Goal: Task Accomplishment & Management: Use online tool/utility

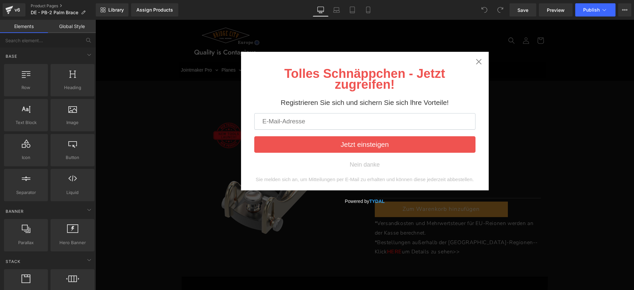
click at [472, 64] on div "Tolles Schnäppchen - Jetzt zugreifen! Registrieren Sie sich und sichern Sie sic…" at bounding box center [365, 121] width 248 height 139
click at [475, 63] on icon "Close widget" at bounding box center [478, 61] width 7 height 7
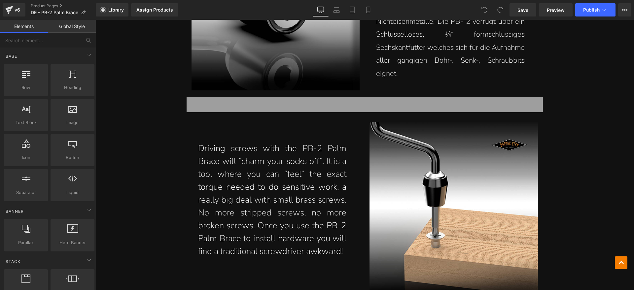
scroll to position [1940, 0]
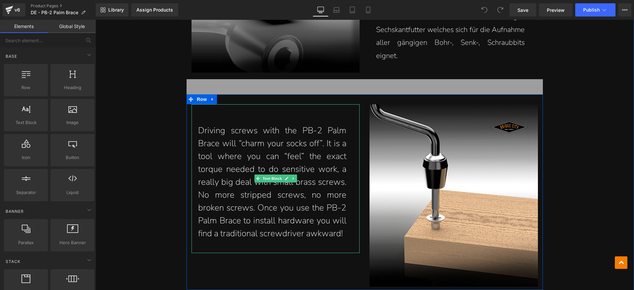
click at [342, 231] on p "Driving screws with the PB-2 Palm Brace will “charm your socks off”. It is a to…" at bounding box center [272, 182] width 149 height 116
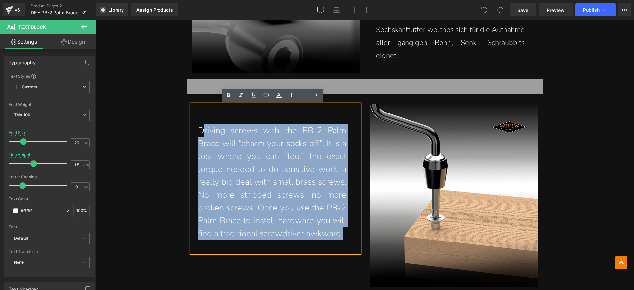
drag, startPoint x: 340, startPoint y: 233, endPoint x: 200, endPoint y: 130, distance: 173.1
click at [200, 130] on p "Driving screws with the PB-2 Palm Brace will “charm your socks off”. It is a to…" at bounding box center [272, 182] width 149 height 116
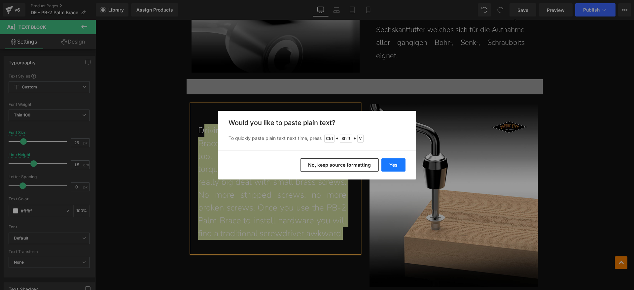
drag, startPoint x: 302, startPoint y: 144, endPoint x: 399, endPoint y: 164, distance: 99.5
click at [399, 164] on button "Yes" at bounding box center [393, 164] width 24 height 13
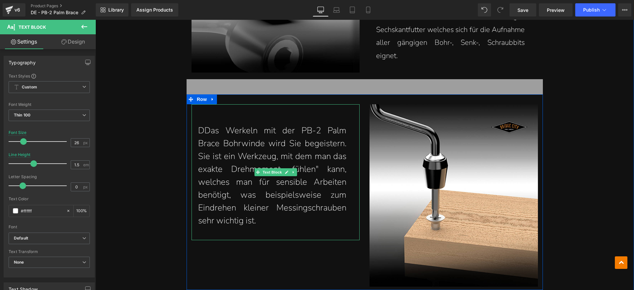
click at [204, 129] on p "DDas Werkeln mit der PB-2 Palm Brace Bohrwinde wird Sie begeistern. Sie ist ein…" at bounding box center [272, 175] width 149 height 103
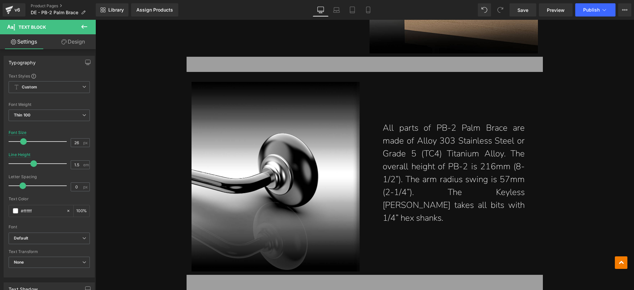
scroll to position [2228, 0]
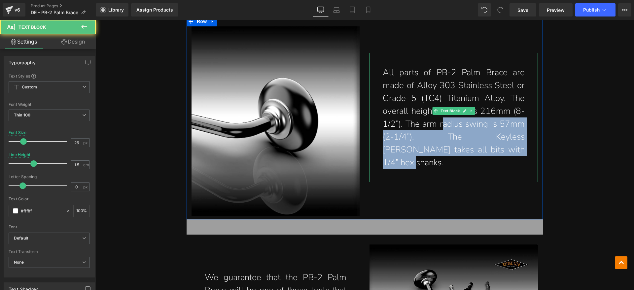
drag, startPoint x: 484, startPoint y: 150, endPoint x: 439, endPoint y: 120, distance: 53.4
click at [439, 120] on p "All parts of PB-2 Palm Brace are made of Alloy 303 Stainless Steel or Grade 5 (…" at bounding box center [454, 117] width 142 height 103
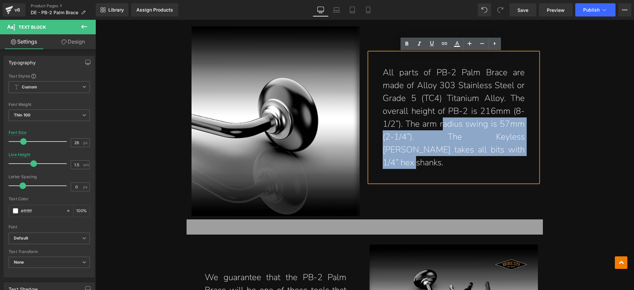
click at [479, 151] on p "All parts of PB-2 Palm Brace are made of Alloy 303 Stainless Steel or Grade 5 (…" at bounding box center [454, 117] width 142 height 103
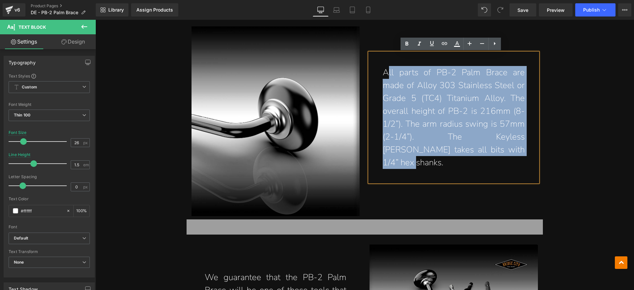
drag, startPoint x: 483, startPoint y: 151, endPoint x: 387, endPoint y: 79, distance: 120.5
click at [387, 79] on p "All parts of PB-2 Palm Brace are made of Alloy 303 Stainless Steel or Grade 5 (…" at bounding box center [454, 117] width 142 height 103
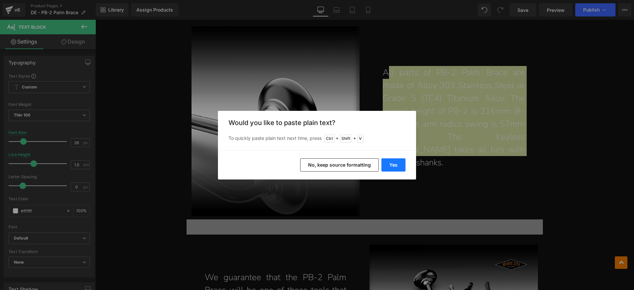
click at [388, 163] on button "Yes" at bounding box center [393, 164] width 24 height 13
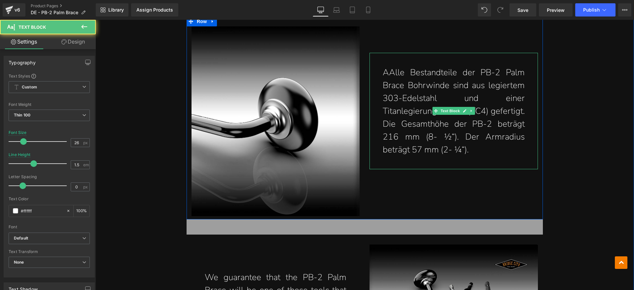
click at [386, 76] on p "AAlle Bestandteile der PB-2 Palm Brace Bohrwinde sind aus legiertem 303-Edelsta…" at bounding box center [454, 111] width 142 height 90
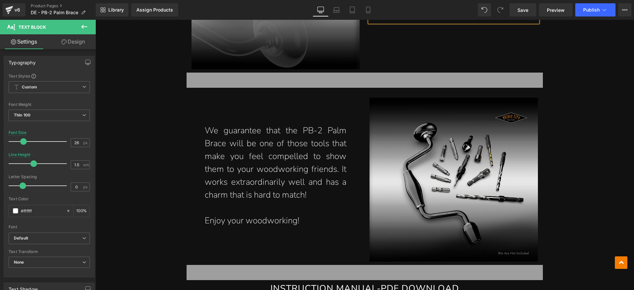
scroll to position [2394, 0]
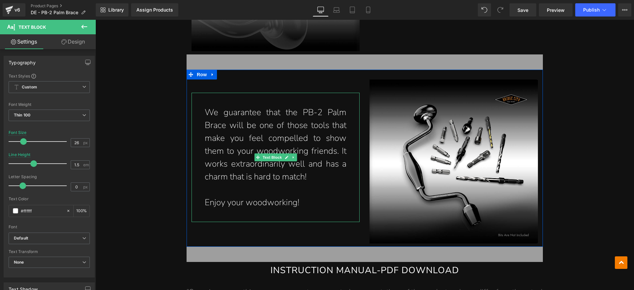
click at [308, 177] on p "We guarantee that the PB-2 Palm Brace will be one of those tools that make you …" at bounding box center [276, 144] width 142 height 77
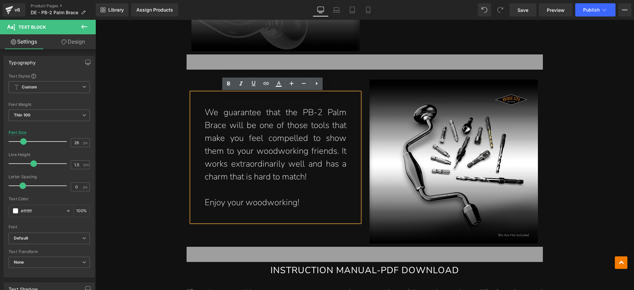
drag, startPoint x: 311, startPoint y: 175, endPoint x: 208, endPoint y: 117, distance: 119.2
click at [208, 117] on p "We guarantee that the PB-2 Palm Brace will be one of those tools that make you …" at bounding box center [276, 144] width 142 height 77
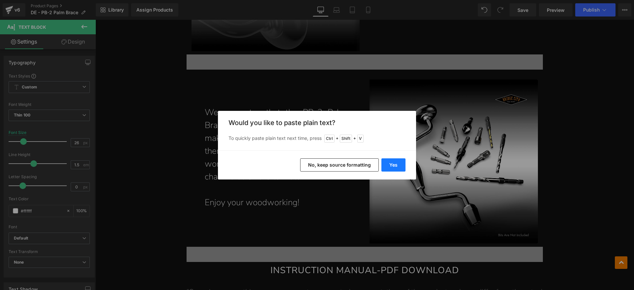
click at [0, 0] on button "Yes" at bounding box center [0, 0] width 0 height 0
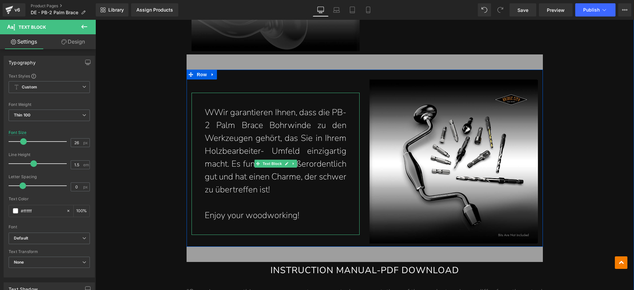
click at [211, 113] on p "WWir garantieren Ihnen, dass die PB-2 Palm Brace Bohrwinde zu den Werkzeugen ge…" at bounding box center [276, 151] width 142 height 90
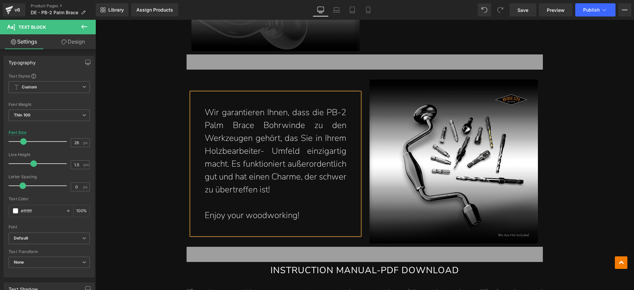
click at [299, 215] on p "Enjoy your woodworking!" at bounding box center [276, 215] width 142 height 13
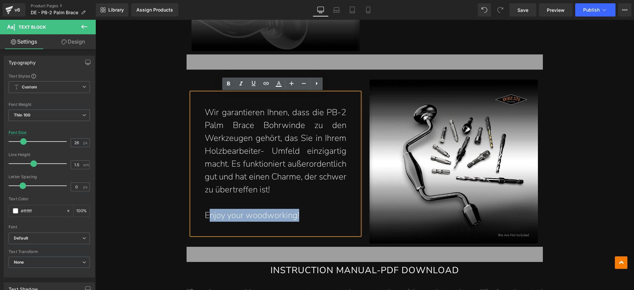
drag, startPoint x: 300, startPoint y: 215, endPoint x: 205, endPoint y: 216, distance: 95.1
click at [205, 216] on p "Enjoy your woodworking!" at bounding box center [276, 215] width 142 height 13
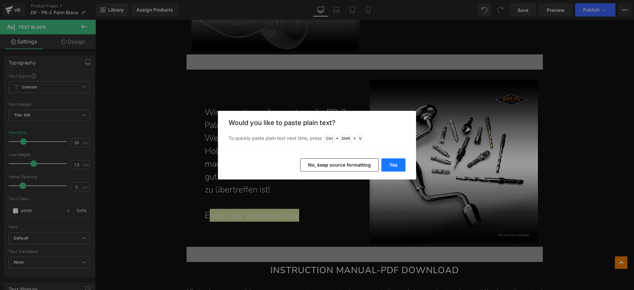
click at [0, 0] on button "Yes" at bounding box center [0, 0] width 0 height 0
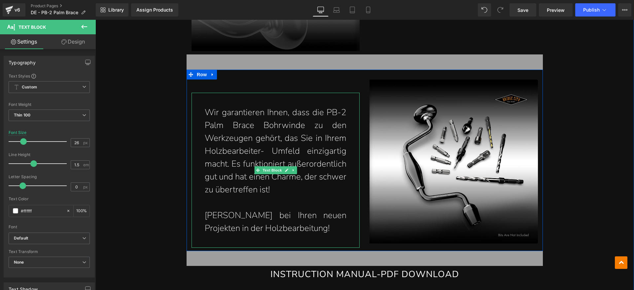
click at [205, 215] on p "[PERSON_NAME] bei Ihren neuen Projekten in der Holzbearbeitung!" at bounding box center [276, 222] width 142 height 26
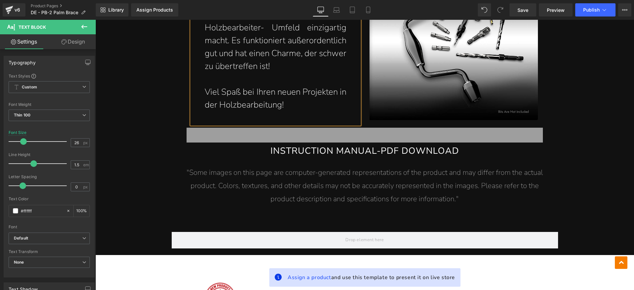
scroll to position [2559, 0]
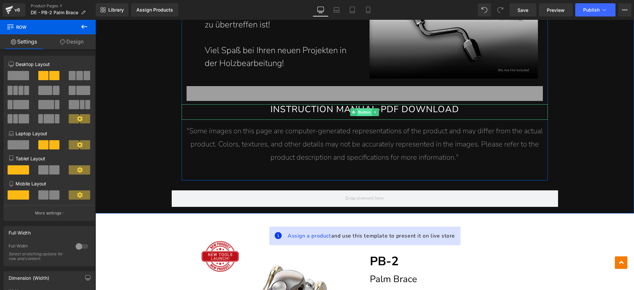
click at [362, 113] on span "Button" at bounding box center [364, 112] width 15 height 8
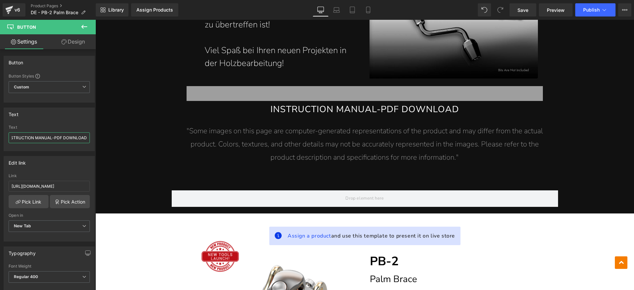
drag, startPoint x: 108, startPoint y: 157, endPoint x: 100, endPoint y: 138, distance: 21.3
click at [15, 138] on input "IBEDIENUNGSANLEITUNG-PDF DOWNLOAD" at bounding box center [49, 137] width 81 height 11
type input "BEDIENUNGSANLEITUNG-PDF DOWNLOAD"
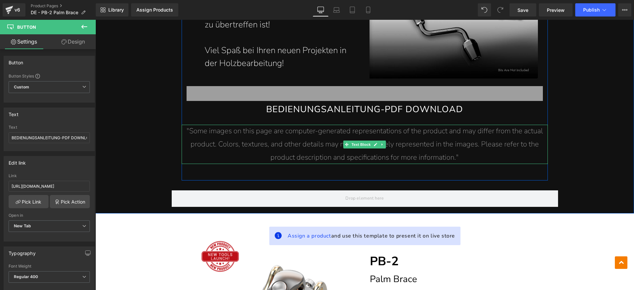
click at [204, 141] on span ""Some images on this page are computer-generated representations of the product…" at bounding box center [365, 144] width 356 height 36
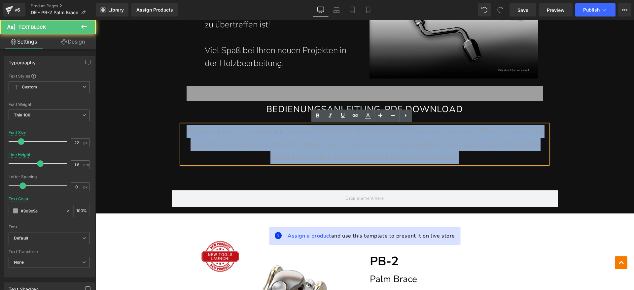
drag, startPoint x: 460, startPoint y: 155, endPoint x: 181, endPoint y: 134, distance: 280.4
click at [182, 134] on p ""Some images on this page are computer-generated representations of the product…" at bounding box center [365, 144] width 366 height 39
paste div
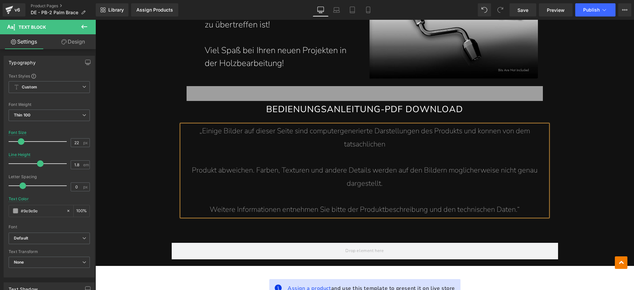
click at [236, 162] on p at bounding box center [365, 157] width 366 height 13
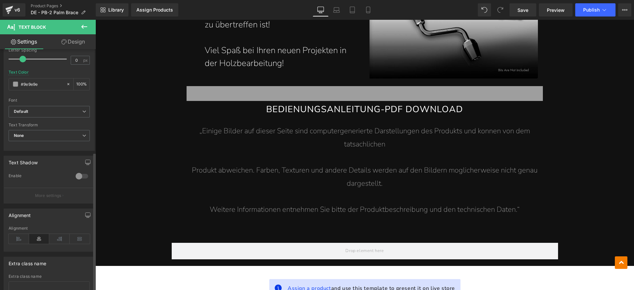
scroll to position [178, 0]
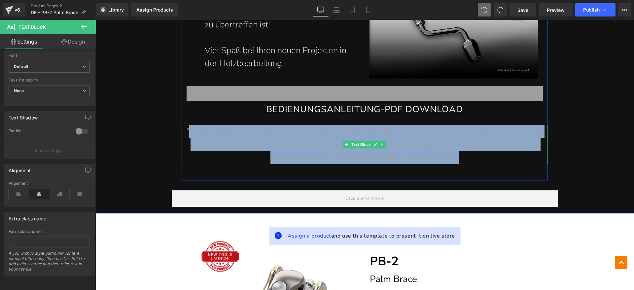
drag, startPoint x: 466, startPoint y: 155, endPoint x: 188, endPoint y: 129, distance: 278.8
click at [188, 129] on p ""Some images on this page are computer-generated representations of the product…" at bounding box center [365, 144] width 366 height 39
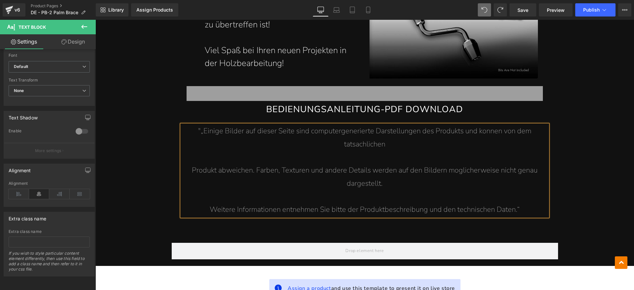
click at [199, 131] on span ""„Einige Bilder auf dieser Seite sind computergenerierte Darstellungen des Prod…" at bounding box center [364, 137] width 333 height 23
click at [339, 146] on p "„Einige Bilder auf dieser Seite sind computergenerierte Darstellungen des Produ…" at bounding box center [365, 138] width 366 height 26
click at [276, 157] on p at bounding box center [365, 157] width 366 height 13
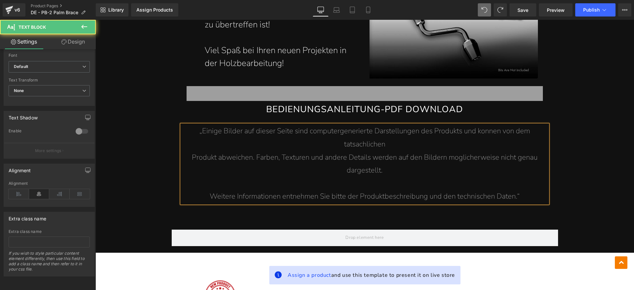
click at [316, 181] on p at bounding box center [365, 183] width 366 height 13
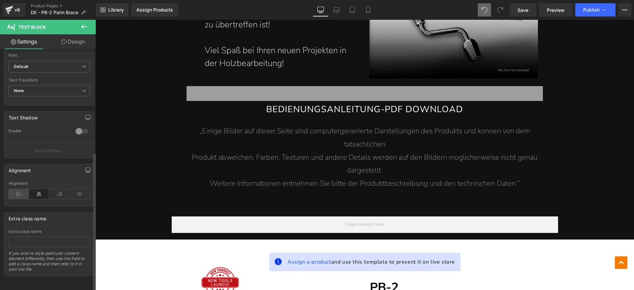
click at [21, 189] on icon at bounding box center [19, 194] width 20 height 10
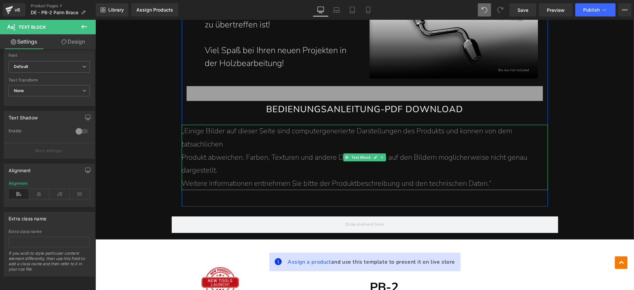
click at [182, 156] on span "Produkt abweichen. Farben, Texturen und andere Details werden auf den Bildern m…" at bounding box center [355, 164] width 346 height 23
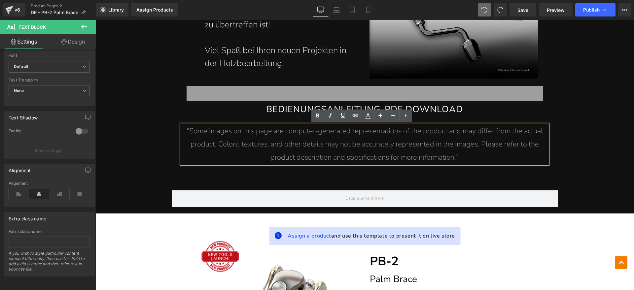
click at [320, 153] on span ""Some images on this page are computer-generated representations of the product…" at bounding box center [365, 144] width 356 height 36
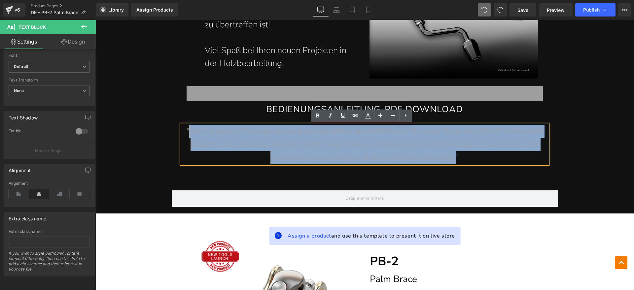
drag, startPoint x: 453, startPoint y: 157, endPoint x: 188, endPoint y: 132, distance: 266.7
click at [188, 132] on span ""Some images on this page are computer-generated representations of the product…" at bounding box center [365, 144] width 356 height 36
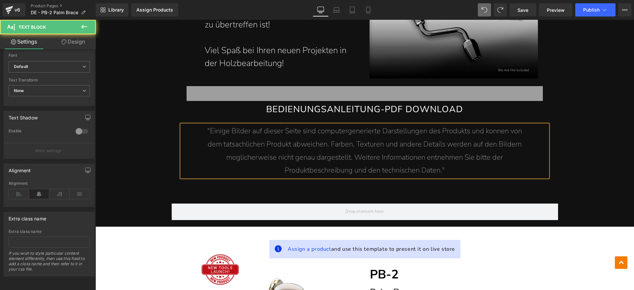
click at [474, 167] on p "Produktbeschreibung und den technischen Daten."" at bounding box center [365, 170] width 366 height 13
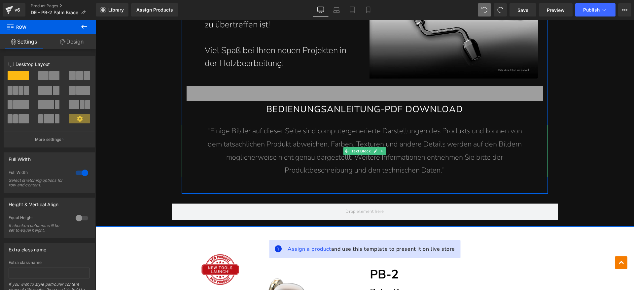
drag, startPoint x: 235, startPoint y: 146, endPoint x: 232, endPoint y: 152, distance: 7.2
click at [235, 145] on span "dem tatsachlichen Produkt abweichen. Farben, Texturen und andere Details werden…" at bounding box center [365, 144] width 314 height 10
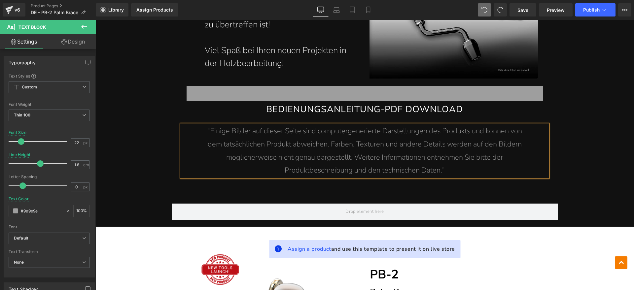
click at [489, 131] on span ""Einige Bilder auf dieser Seite sind computergenerierte Darstellungen des Produ…" at bounding box center [364, 131] width 315 height 10
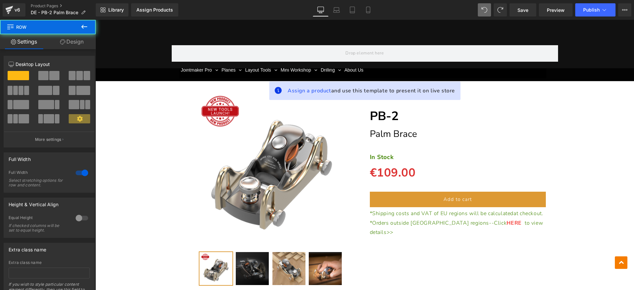
scroll to position [2724, 0]
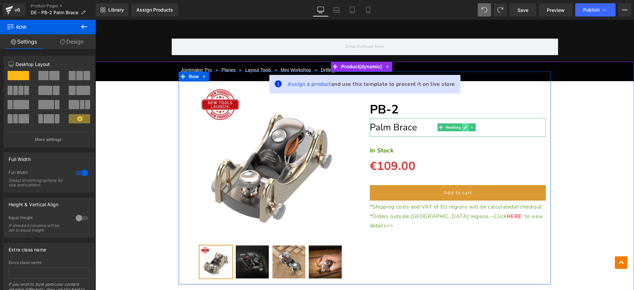
click at [466, 126] on link at bounding box center [465, 127] width 7 height 8
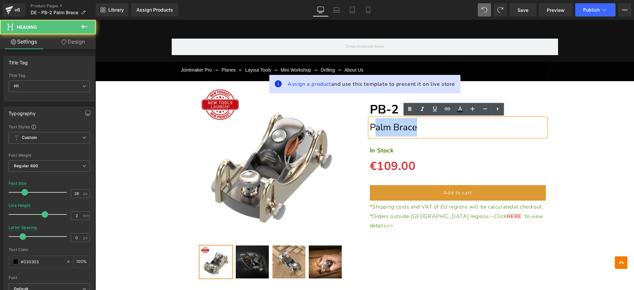
drag, startPoint x: 431, startPoint y: 126, endPoint x: 373, endPoint y: 127, distance: 58.1
click at [373, 127] on h1 "Palm Brace" at bounding box center [458, 127] width 176 height 18
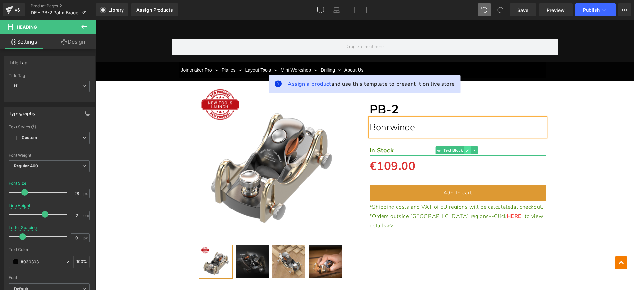
click at [466, 150] on icon at bounding box center [468, 151] width 4 height 4
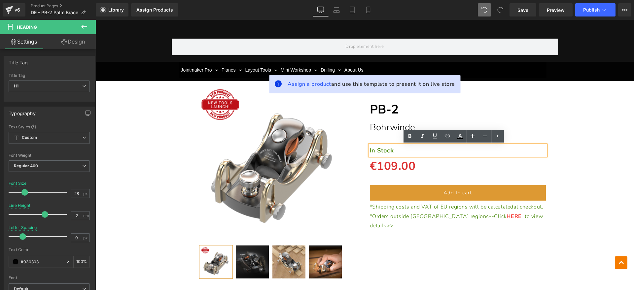
drag, startPoint x: 406, startPoint y: 147, endPoint x: 399, endPoint y: 149, distance: 7.6
click at [404, 147] on p "In Stock" at bounding box center [458, 150] width 176 height 11
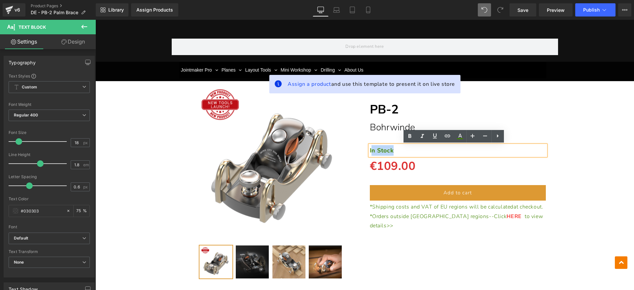
drag, startPoint x: 398, startPoint y: 149, endPoint x: 368, endPoint y: 151, distance: 29.8
click at [370, 151] on p "In Stock" at bounding box center [458, 150] width 176 height 11
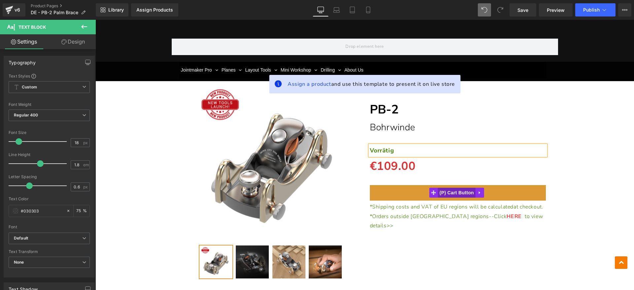
click at [455, 194] on span "(P) Cart Button" at bounding box center [457, 193] width 38 height 10
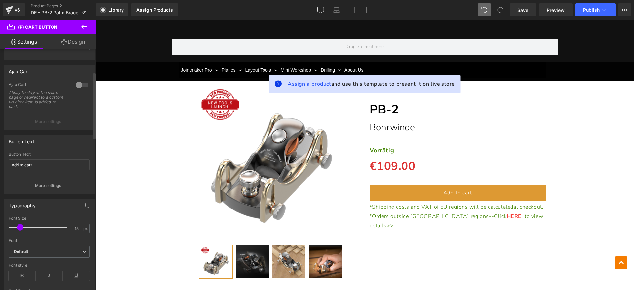
scroll to position [83, 0]
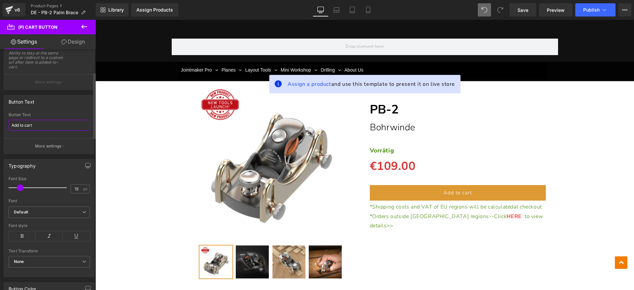
drag, startPoint x: 46, startPoint y: 126, endPoint x: 20, endPoint y: 118, distance: 26.9
click at [0, 126] on div "Button Text Add to cart Button Text Add to cart More settings" at bounding box center [49, 122] width 99 height 64
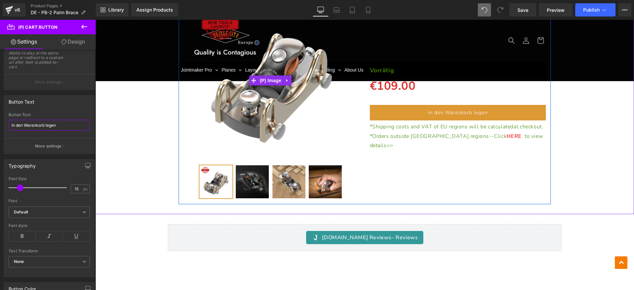
scroll to position [2806, 0]
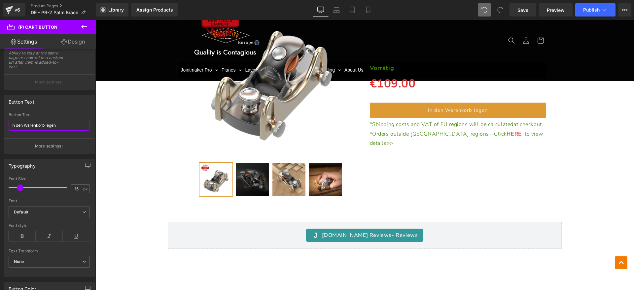
type input "In den Warenkorb legen"
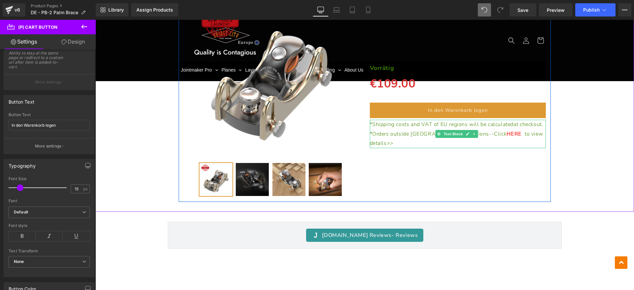
click at [393, 129] on p "*Shipping costs and VAT of EU regions will be calculated at checkout." at bounding box center [458, 125] width 176 height 10
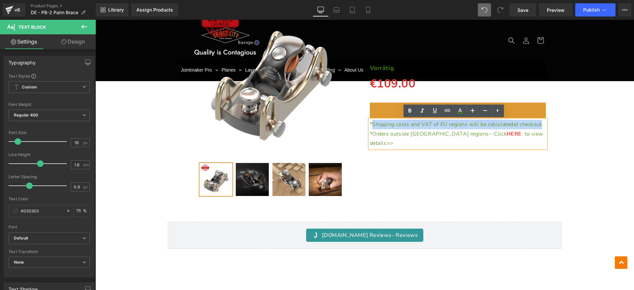
drag, startPoint x: 389, startPoint y: 134, endPoint x: 370, endPoint y: 127, distance: 19.7
click at [370, 127] on span "*Shipping costs and VAT of EU regions will be calculated at checkout." at bounding box center [457, 124] width 174 height 7
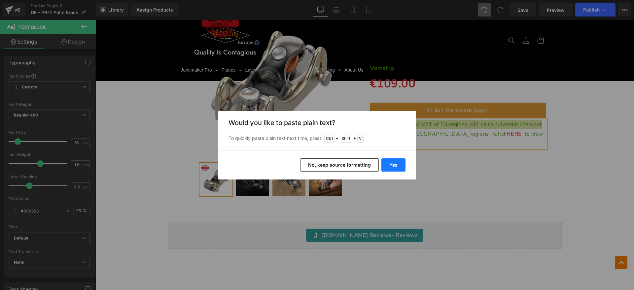
click at [391, 161] on button "Yes" at bounding box center [393, 164] width 24 height 13
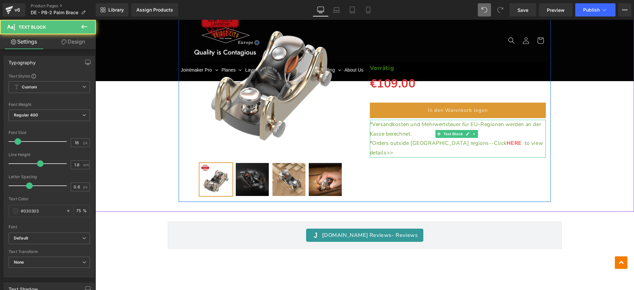
click at [521, 144] on p "*Orders outside [GEOGRAPHIC_DATA] regions--Click HERE to view details>>" at bounding box center [458, 148] width 176 height 19
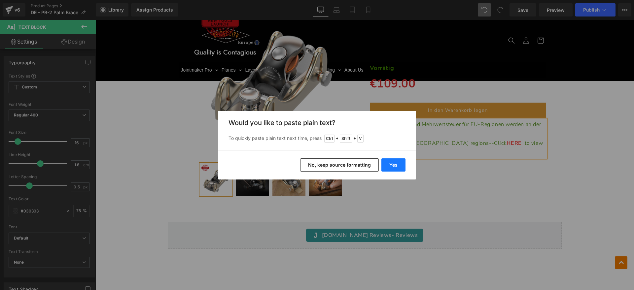
click at [398, 162] on button "Yes" at bounding box center [393, 164] width 24 height 13
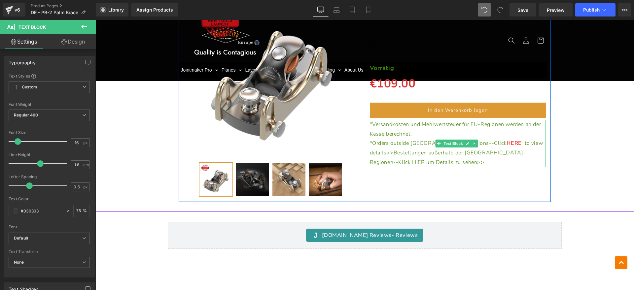
click at [426, 162] on p "*Orders outside [GEOGRAPHIC_DATA] regions--Click HERE to view details>>Bestellu…" at bounding box center [458, 153] width 176 height 28
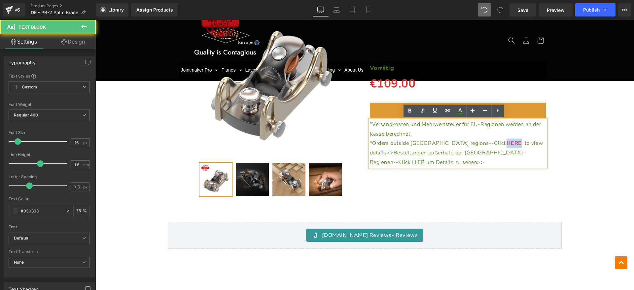
drag, startPoint x: 455, startPoint y: 143, endPoint x: 469, endPoint y: 142, distance: 14.6
click at [506, 142] on span "HERE" at bounding box center [515, 143] width 18 height 7
click at [481, 159] on span "HIER um Details zu sehen>>" at bounding box center [462, 162] width 72 height 7
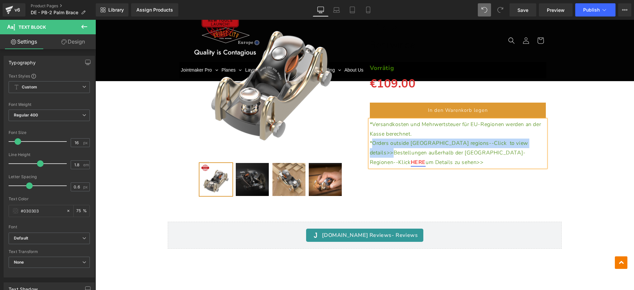
drag, startPoint x: 500, startPoint y: 141, endPoint x: 371, endPoint y: 146, distance: 128.9
click at [371, 146] on p "*Orders outside [GEOGRAPHIC_DATA] regions--Click to view details>>Bestellungen …" at bounding box center [458, 153] width 176 height 28
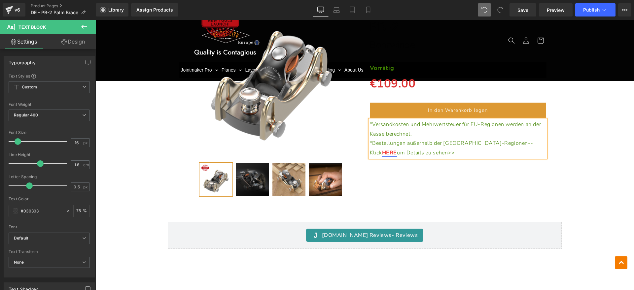
click at [580, 154] on div "(P) Image" at bounding box center [365, 95] width 532 height 213
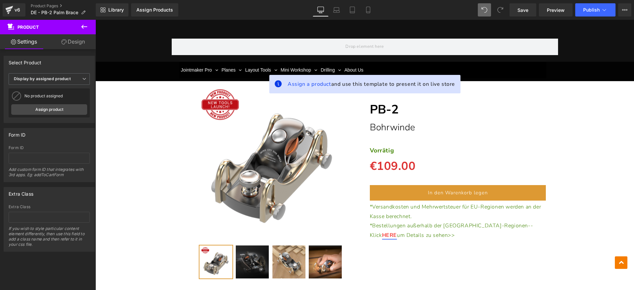
click at [310, 132] on img at bounding box center [271, 161] width 158 height 158
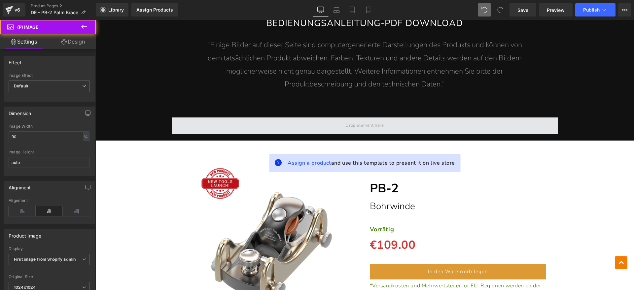
scroll to position [2641, 0]
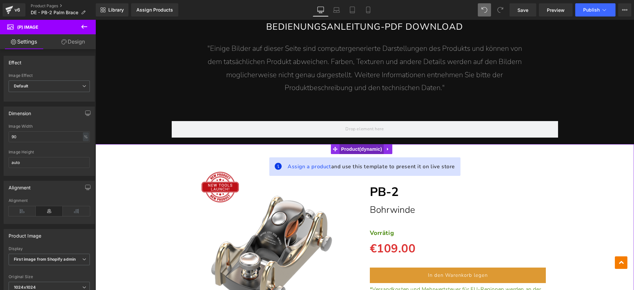
click at [363, 148] on span "Product" at bounding box center [361, 149] width 44 height 10
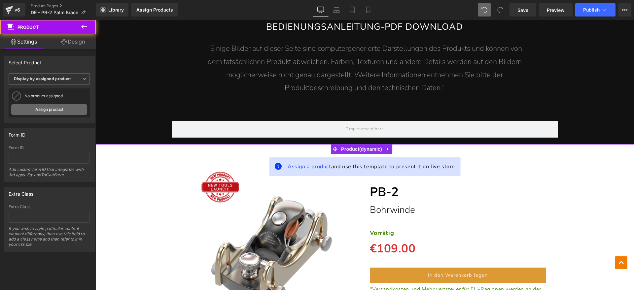
click at [32, 109] on link "Assign product" at bounding box center [49, 109] width 76 height 11
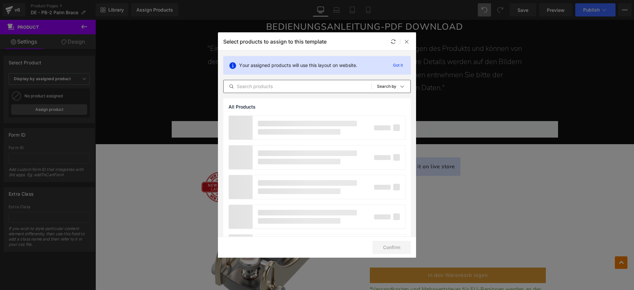
click at [297, 88] on input "text" at bounding box center [298, 87] width 148 height 8
type input "p"
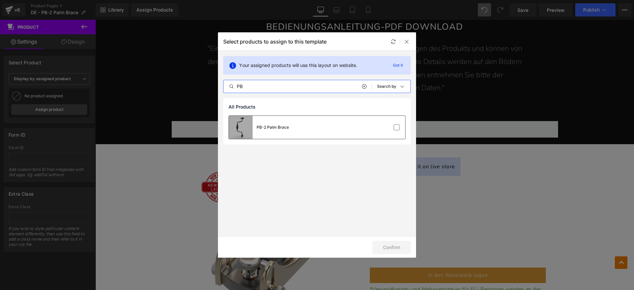
type input "PB"
click at [282, 119] on div "PB-2 Palm Brace" at bounding box center [259, 127] width 60 height 23
click at [386, 248] on button "Confirm" at bounding box center [391, 247] width 38 height 13
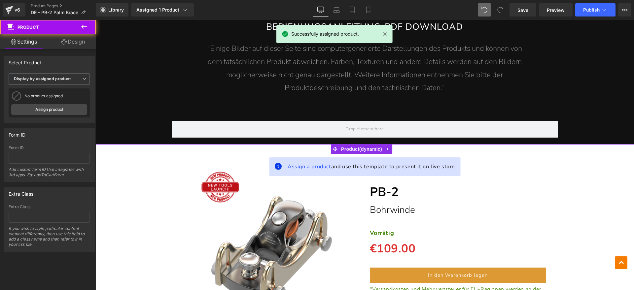
click at [582, 157] on div "(P) Image" at bounding box center [365, 260] width 532 height 213
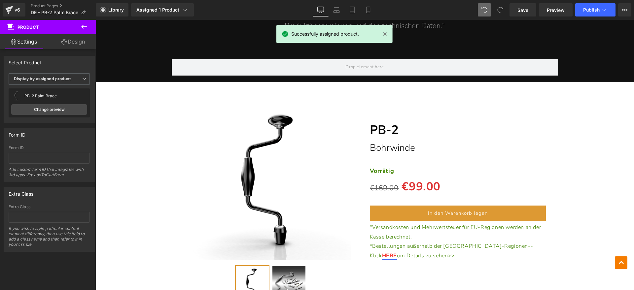
scroll to position [2724, 0]
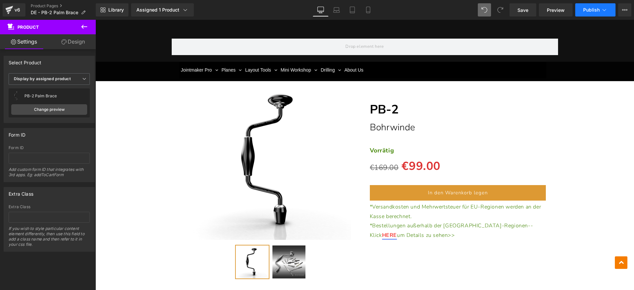
click at [591, 11] on span "Publish" at bounding box center [591, 9] width 17 height 5
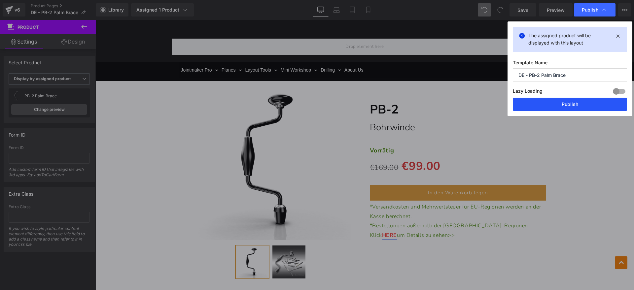
click at [560, 101] on button "Publish" at bounding box center [570, 104] width 114 height 13
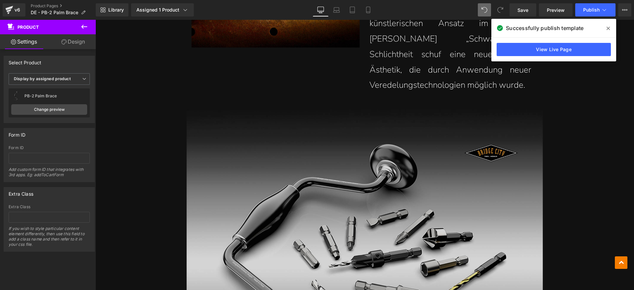
scroll to position [1156, 0]
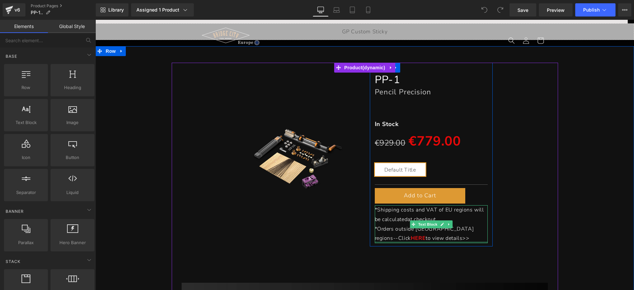
scroll to position [41, 0]
